Goal: Transaction & Acquisition: Book appointment/travel/reservation

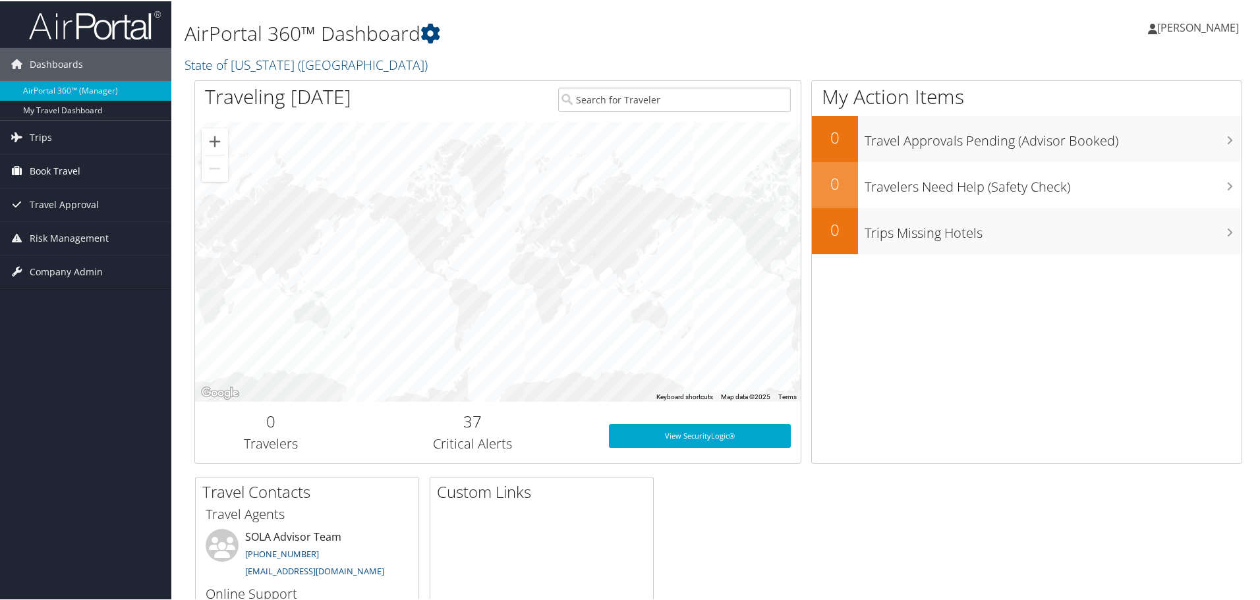
click at [58, 165] on span "Book Travel" at bounding box center [55, 169] width 51 height 33
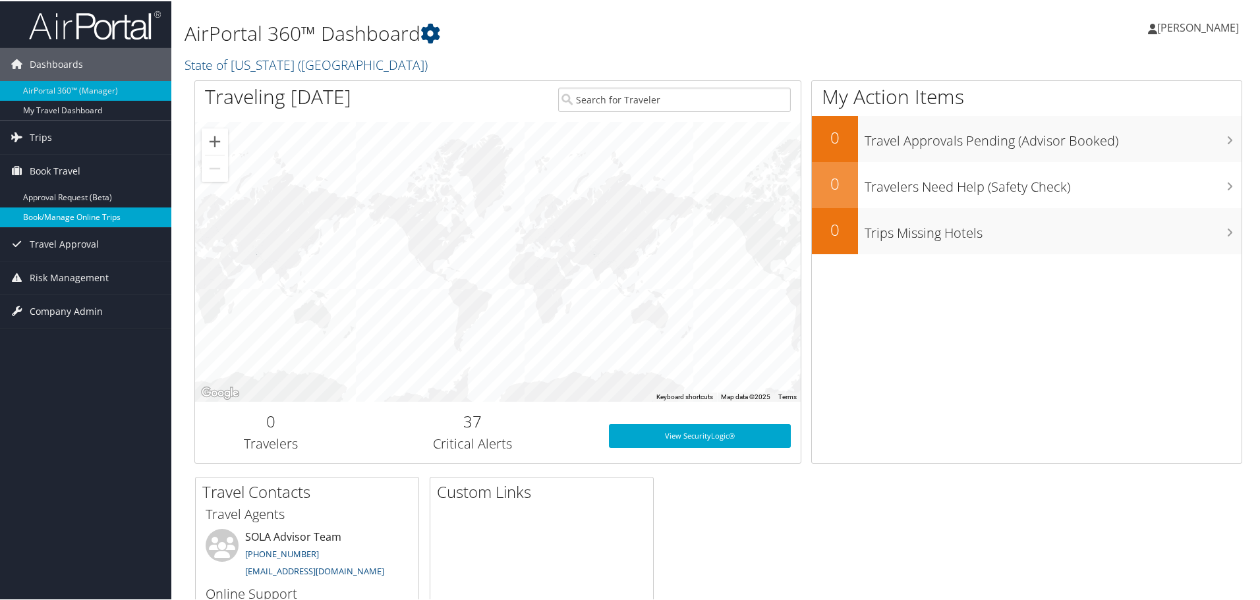
click at [62, 214] on link "Book/Manage Online Trips" at bounding box center [85, 216] width 171 height 20
